Goal: Task Accomplishment & Management: Manage account settings

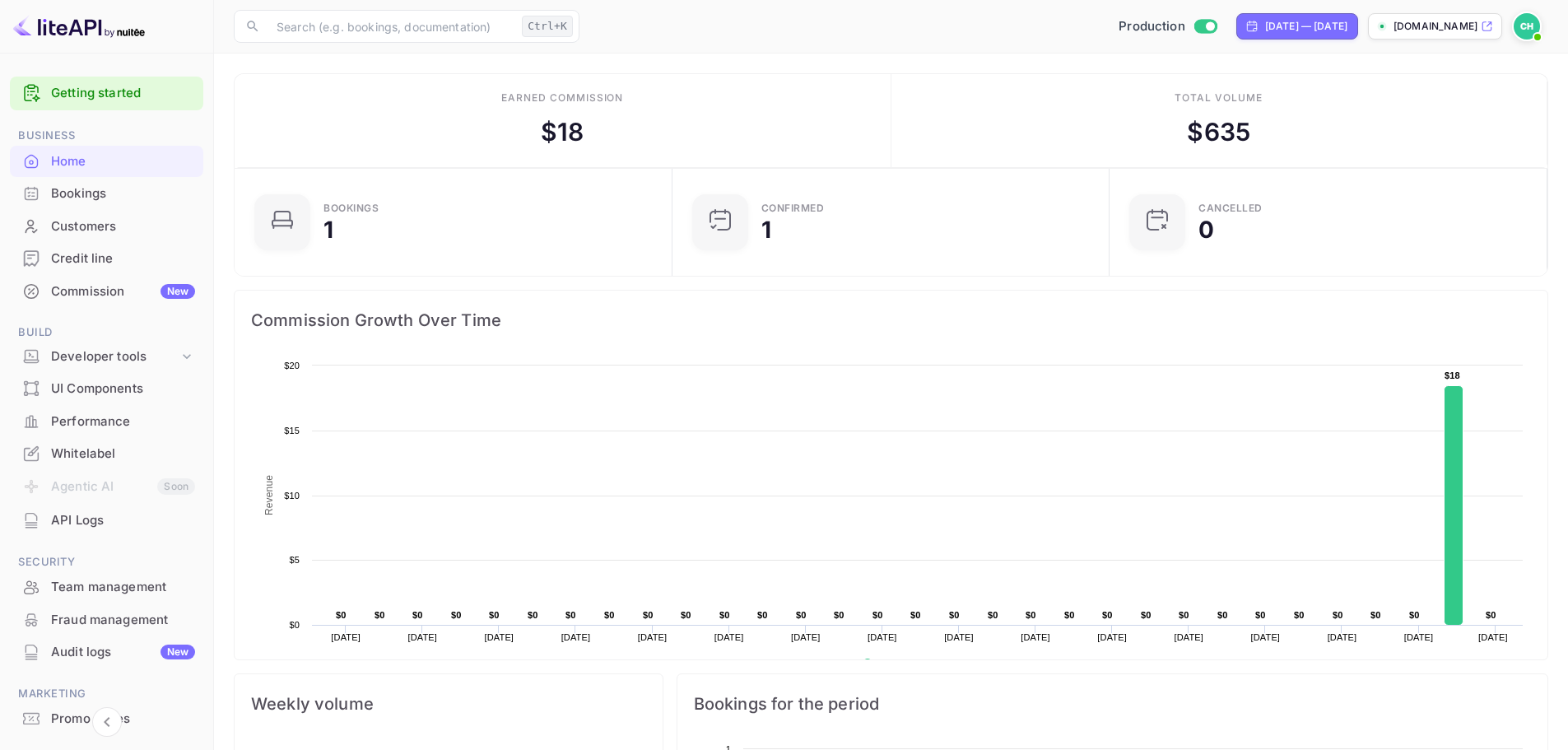
click at [105, 198] on div "Bookings" at bounding box center [123, 193] width 144 height 19
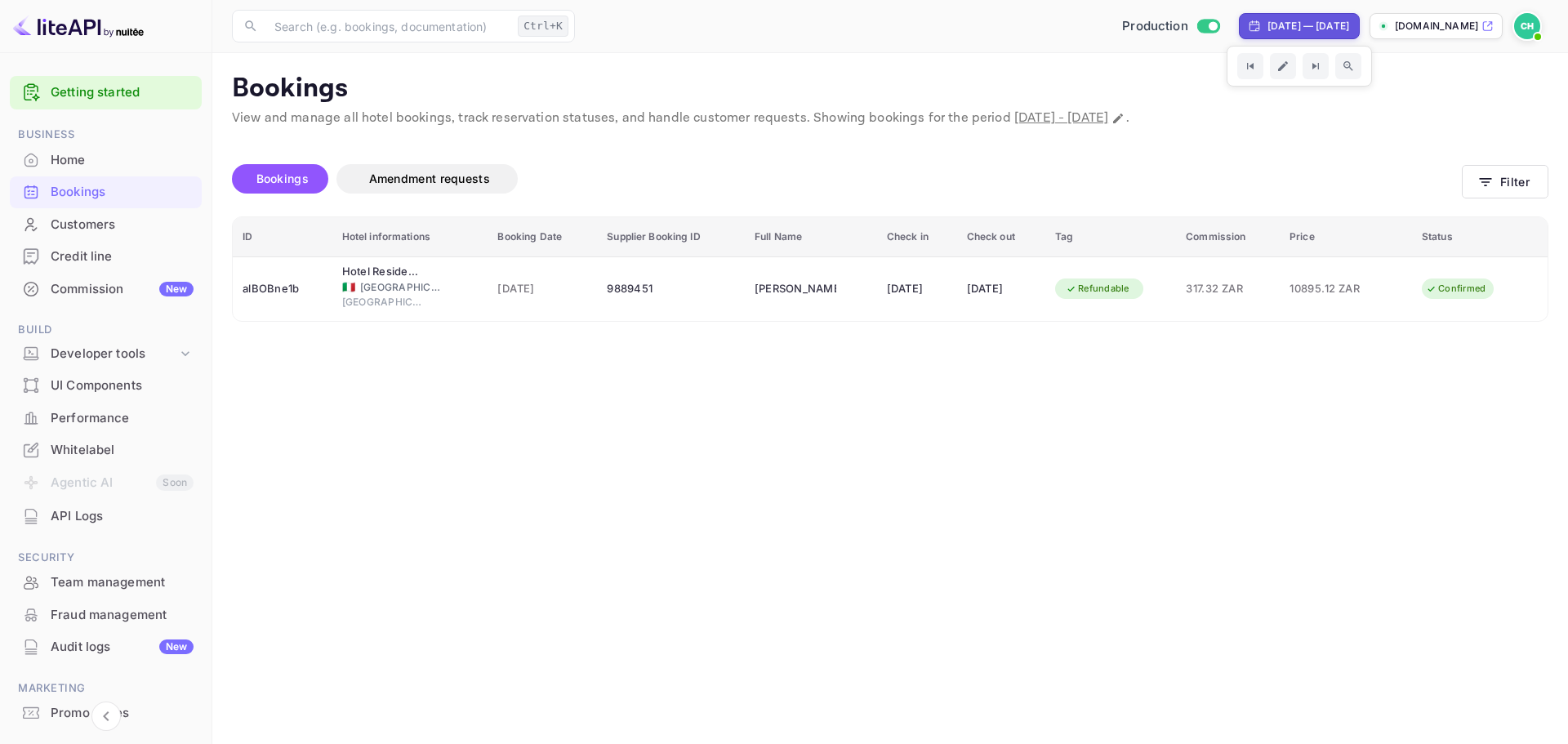
click at [1529, 31] on img at bounding box center [1526, 26] width 26 height 26
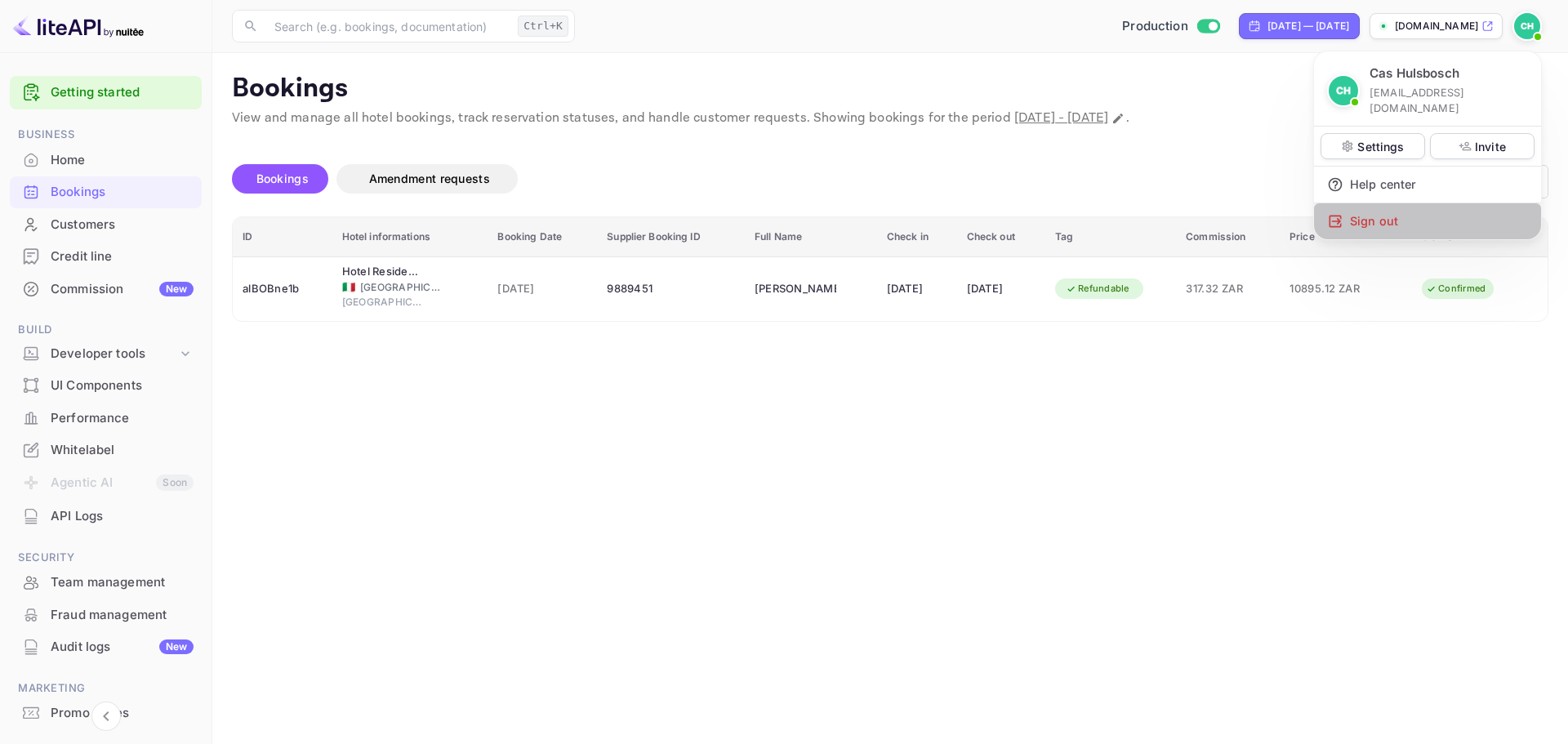
click at [1379, 211] on div "Sign out" at bounding box center [1427, 221] width 227 height 36
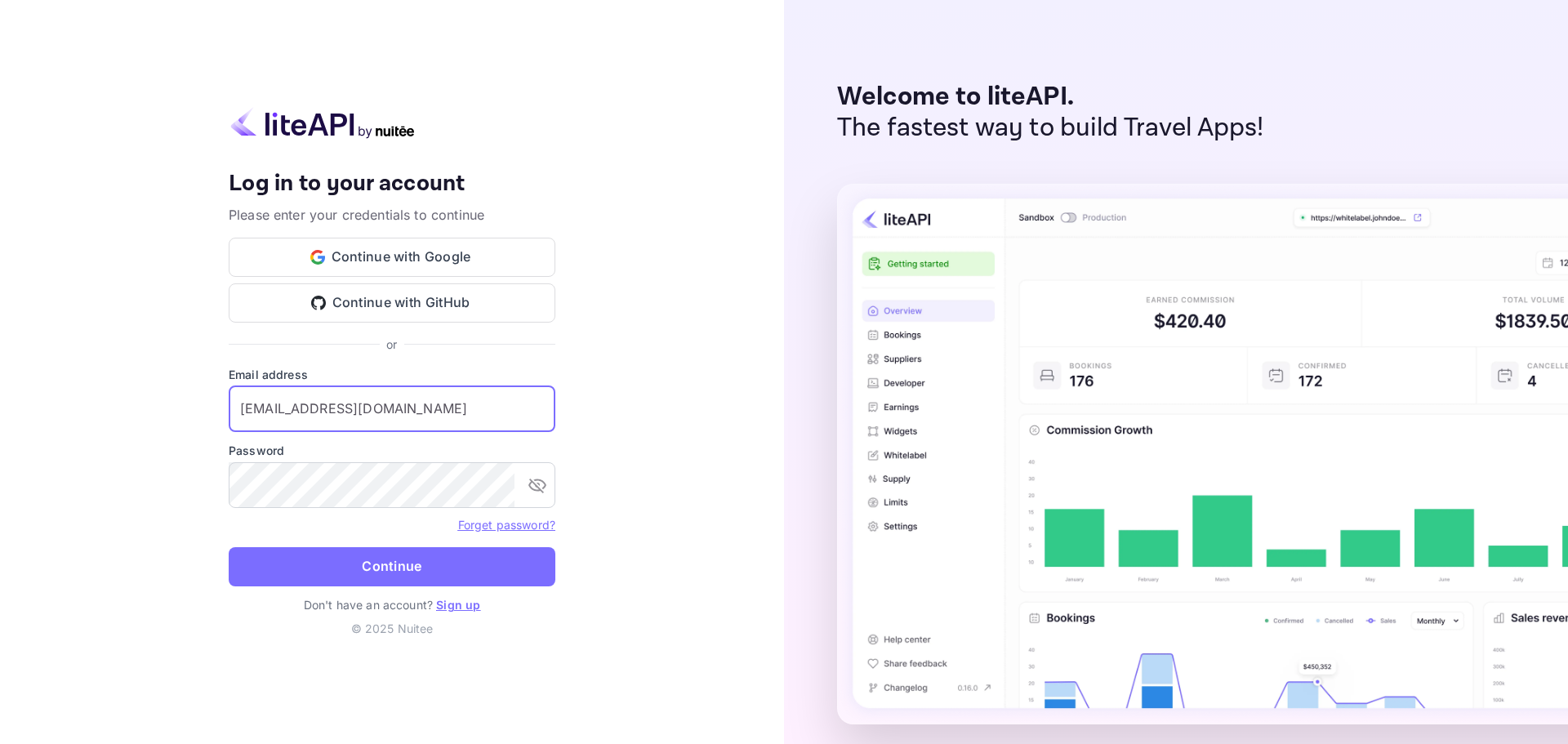
click at [402, 399] on input "[EMAIL_ADDRESS][DOMAIN_NAME]" at bounding box center [391, 409] width 326 height 46
type input "[EMAIL_ADDRESS][DOMAIN_NAME]"
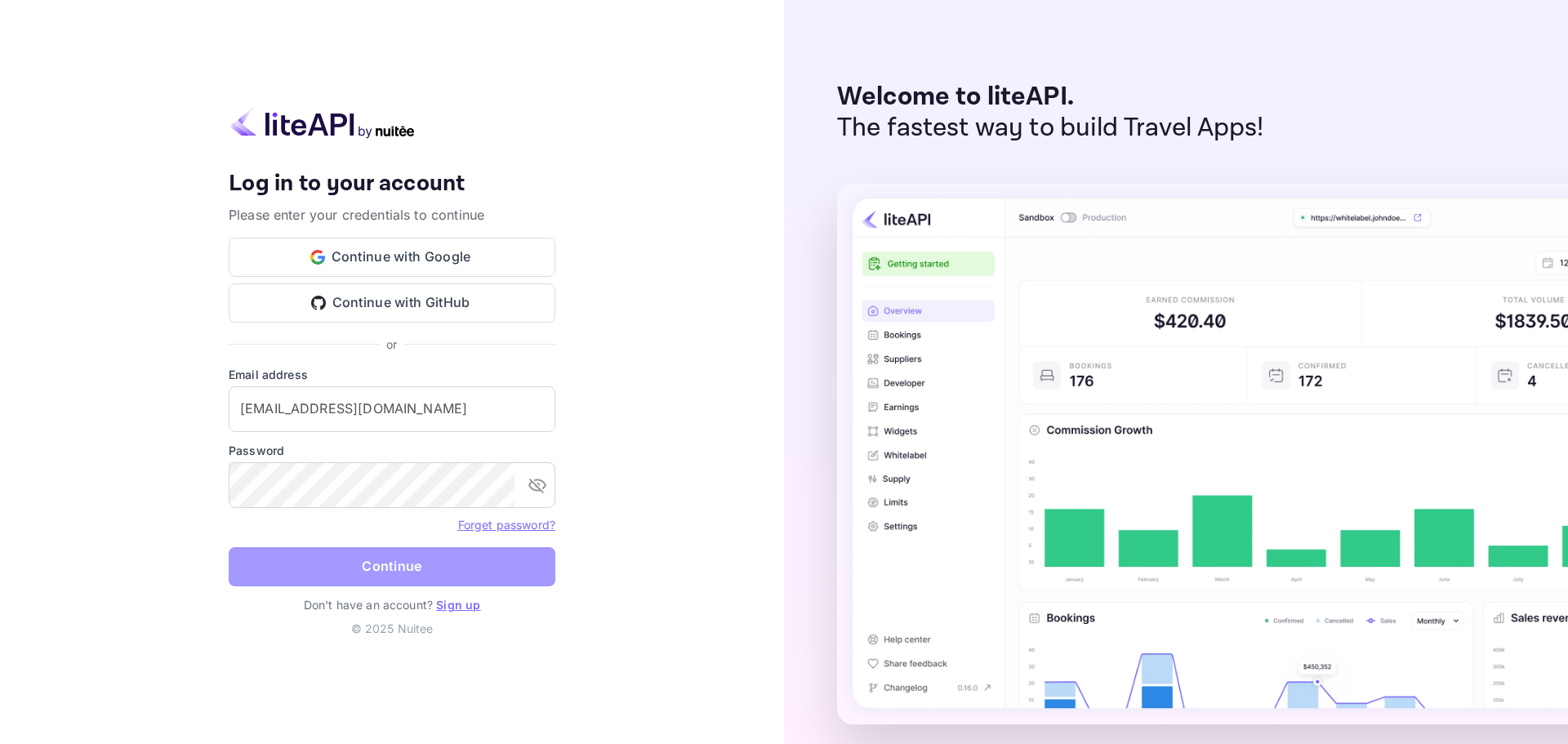
click at [409, 549] on button "Continue" at bounding box center [391, 566] width 326 height 39
